Goal: Information Seeking & Learning: Learn about a topic

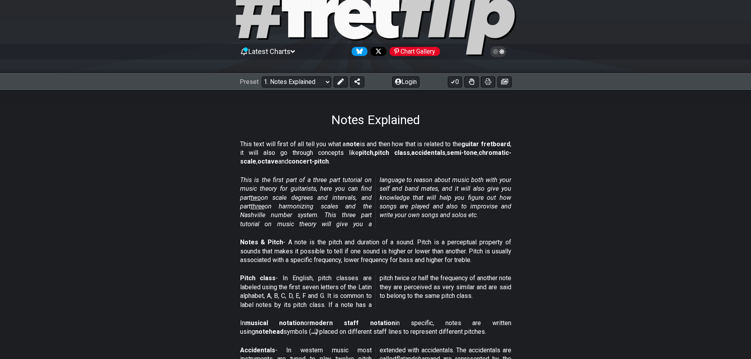
scroll to position [39, 0]
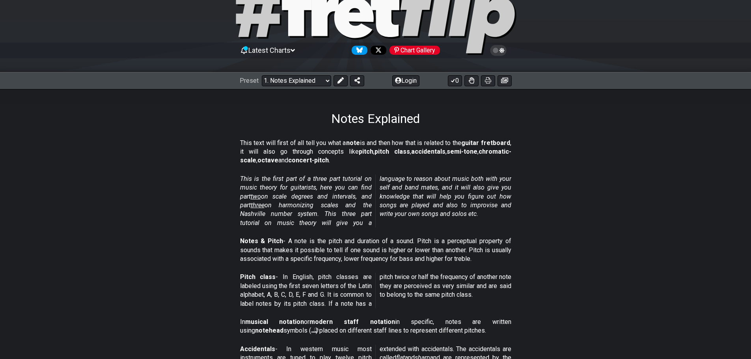
drag, startPoint x: 233, startPoint y: 135, endPoint x: 296, endPoint y: 159, distance: 67.4
click at [293, 164] on section "This text will first of all tell you what a note is and then how that is relate…" at bounding box center [375, 154] width 615 height 36
drag, startPoint x: 323, startPoint y: 161, endPoint x: 251, endPoint y: 143, distance: 74.8
click at [251, 144] on p "This text will first of all tell you what a note is and then how that is relate…" at bounding box center [375, 152] width 271 height 26
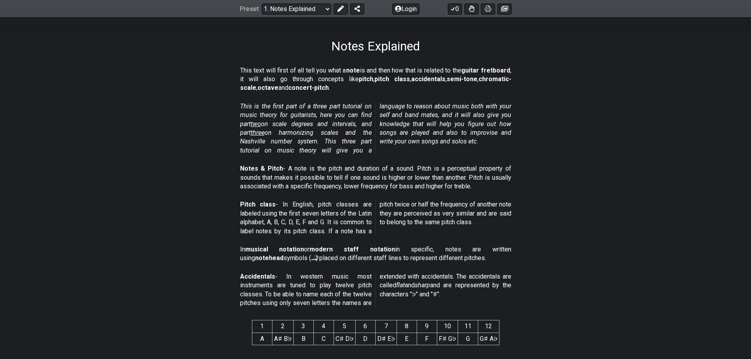
scroll to position [118, 0]
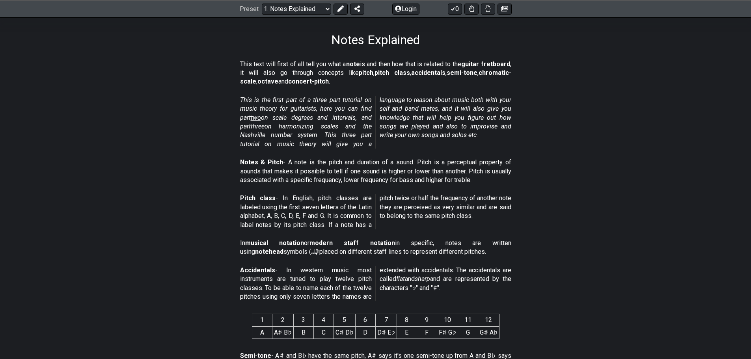
drag, startPoint x: 316, startPoint y: 82, endPoint x: 252, endPoint y: 59, distance: 68.7
click at [254, 61] on p "This text will first of all tell you what a note is and then how that is relate…" at bounding box center [375, 73] width 271 height 26
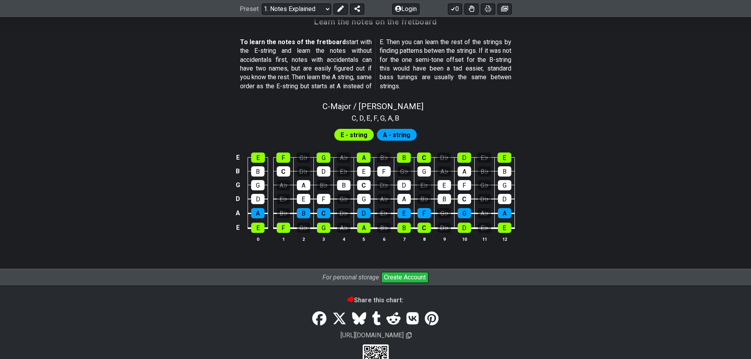
scroll to position [738, 0]
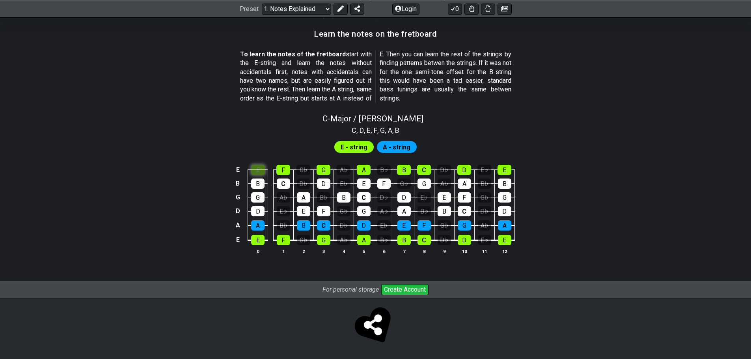
scroll to position [701, 0]
click at [263, 131] on div "C - Major / Ionian C , D , E , F , G , A , B E - string A - string E E F G♭ G A…" at bounding box center [375, 187] width 615 height 156
click at [368, 238] on div "A" at bounding box center [363, 240] width 13 height 10
click at [459, 237] on div "D" at bounding box center [464, 240] width 13 height 10
click at [462, 261] on div "E E F G♭ G A♭ A B♭ B C D♭ D E♭ E B B C D♭ D E♭ E F G♭ G A♭ A B♭ B G G A♭ A B♭ B…" at bounding box center [375, 210] width 615 height 111
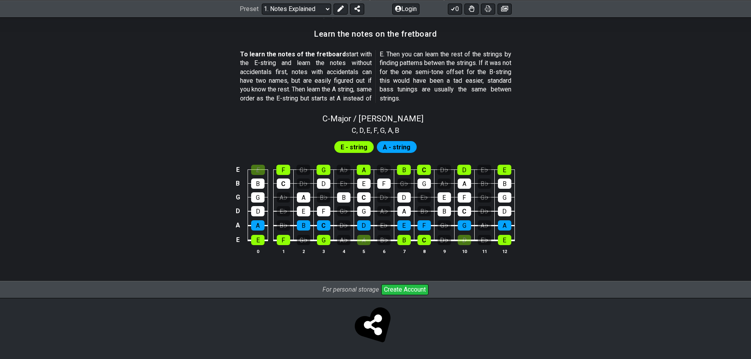
click at [536, 243] on div "E E F G♭ G A♭ A B♭ B C D♭ D E♭ E B B C D♭ D E♭ E F G♭ G A♭ A B♭ B G G A♭ A B♭ B…" at bounding box center [375, 210] width 615 height 111
click at [470, 226] on div "G" at bounding box center [464, 225] width 13 height 10
click at [422, 223] on div "F" at bounding box center [424, 225] width 13 height 10
click at [463, 209] on div "C" at bounding box center [464, 211] width 13 height 10
click at [465, 192] on div "F" at bounding box center [464, 197] width 13 height 10
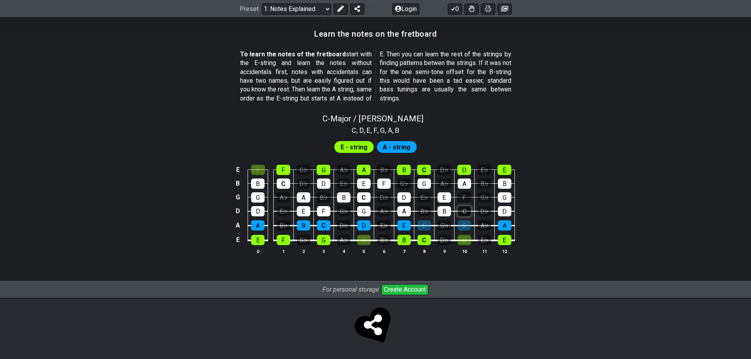
click at [465, 209] on div "C" at bounding box center [464, 211] width 13 height 10
click at [465, 192] on div "F" at bounding box center [464, 197] width 13 height 10
click at [465, 220] on div "G" at bounding box center [464, 225] width 13 height 10
click at [467, 243] on div "D" at bounding box center [464, 240] width 13 height 10
click at [427, 223] on div "F" at bounding box center [424, 225] width 13 height 10
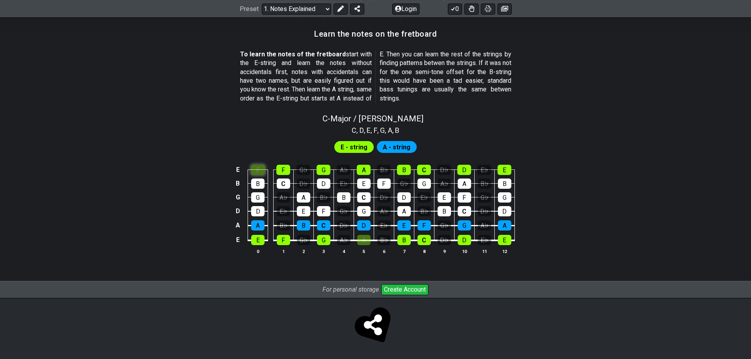
click at [262, 173] on div "E" at bounding box center [258, 170] width 14 height 10
click at [364, 237] on div "A" at bounding box center [363, 240] width 13 height 10
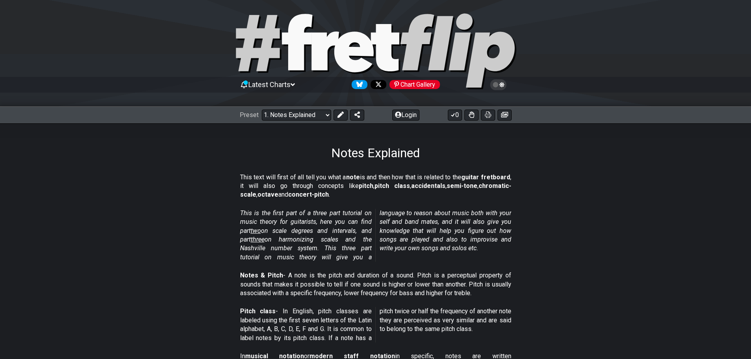
scroll to position [0, 0]
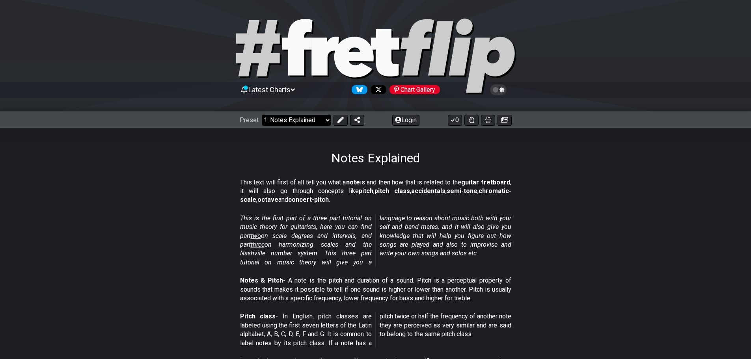
click at [322, 123] on select "Welcome to #fretflip! Initial Preset Custom Preset Minor Pentatonic Major Penta…" at bounding box center [296, 120] width 69 height 11
click at [325, 119] on select "Welcome to #fretflip! Initial Preset Custom Preset Minor Pentatonic Major Penta…" at bounding box center [296, 120] width 69 height 11
click at [291, 90] on span "Latest Charts" at bounding box center [269, 90] width 42 height 8
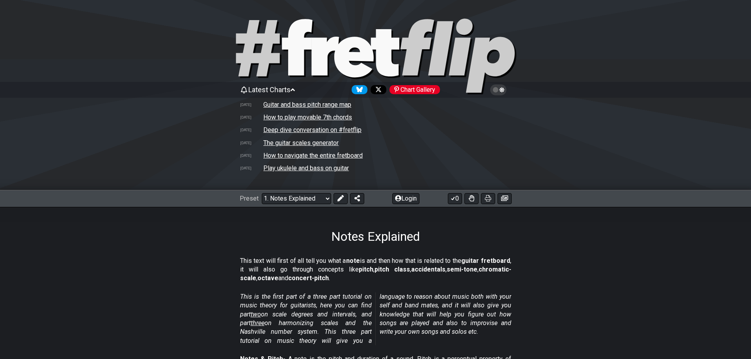
drag, startPoint x: 351, startPoint y: 159, endPoint x: 340, endPoint y: 158, distance: 11.1
drag, startPoint x: 340, startPoint y: 158, endPoint x: 321, endPoint y: 157, distance: 19.3
click at [321, 157] on td "How to navigate the entire fretboard" at bounding box center [313, 155] width 100 height 8
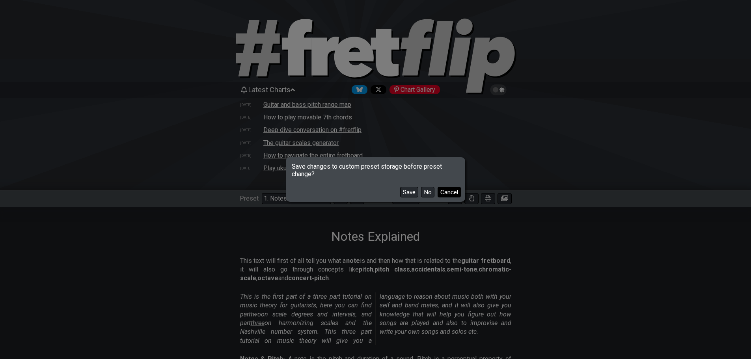
click at [448, 190] on button "Cancel" at bounding box center [449, 192] width 23 height 11
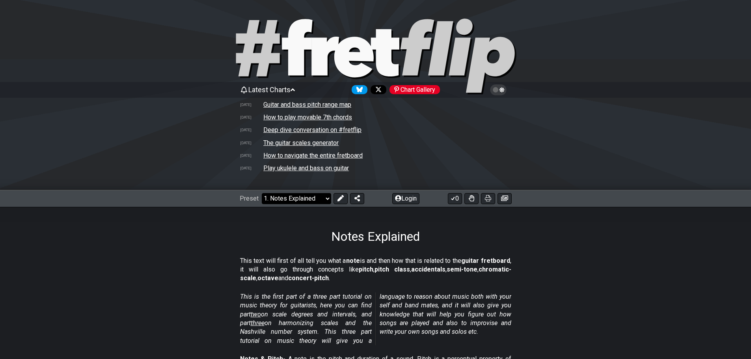
click at [330, 202] on select "Welcome to #fretflip! Initial Preset Custom Preset Minor Pentatonic Major Penta…" at bounding box center [296, 198] width 69 height 11
click at [310, 195] on select "Welcome to #fretflip! Initial Preset Custom Preset Minor Pentatonic Major Penta…" at bounding box center [296, 198] width 69 height 11
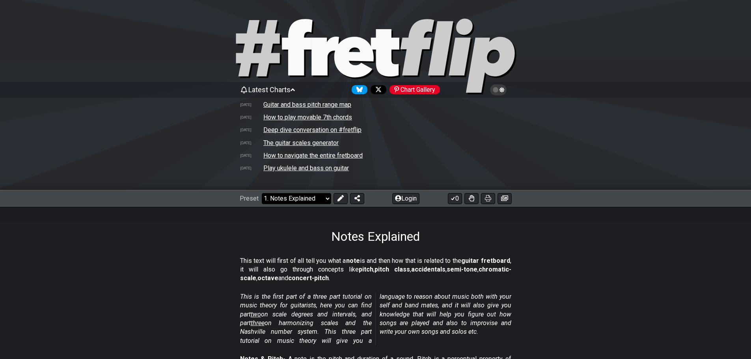
click at [317, 202] on select "Welcome to #fretflip! Initial Preset Custom Preset Minor Pentatonic Major Penta…" at bounding box center [296, 198] width 69 height 11
click at [321, 201] on select "Welcome to #fretflip! Initial Preset Custom Preset Minor Pentatonic Major Penta…" at bounding box center [296, 198] width 69 height 11
drag, startPoint x: 327, startPoint y: 146, endPoint x: 327, endPoint y: 142, distance: 4.3
click at [327, 142] on td "The guitar scales generator" at bounding box center [301, 143] width 76 height 8
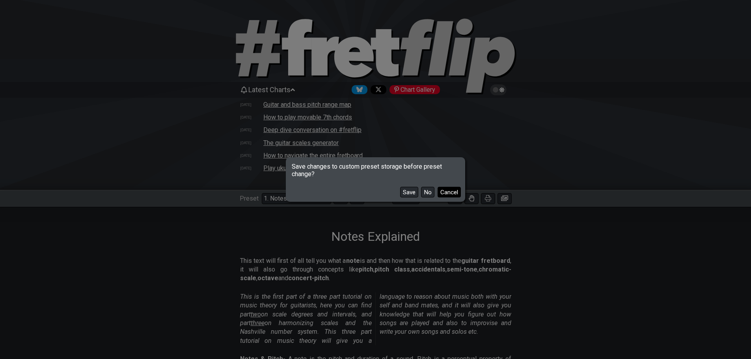
click at [449, 188] on button "Cancel" at bounding box center [449, 192] width 23 height 11
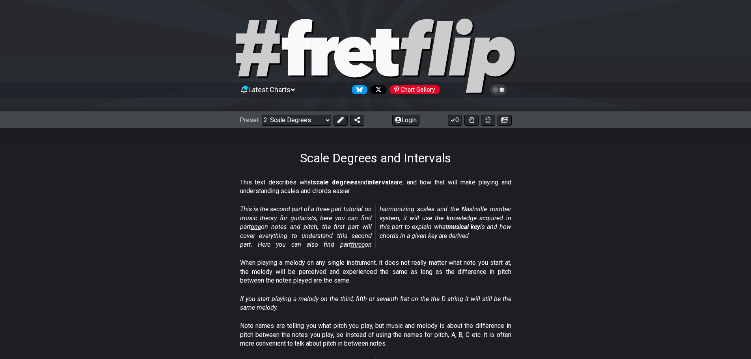
click at [500, 91] on icon at bounding box center [501, 90] width 5 height 6
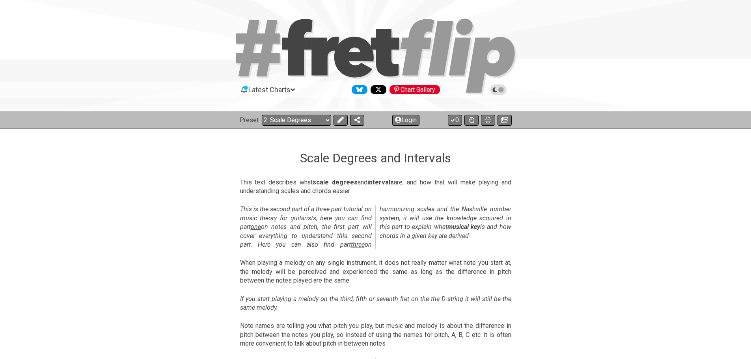
click at [500, 89] on icon at bounding box center [498, 89] width 7 height 7
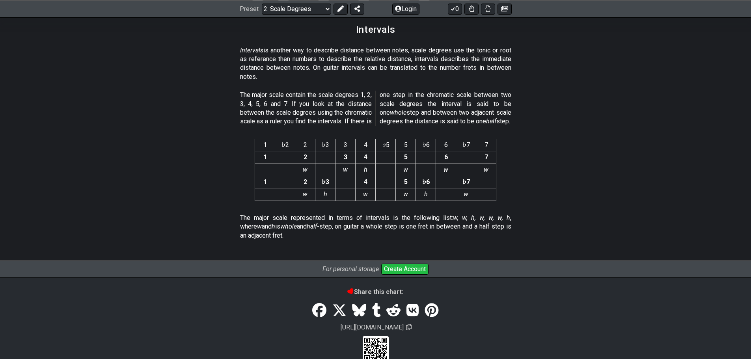
scroll to position [2051, 0]
